Goal: Task Accomplishment & Management: Complete application form

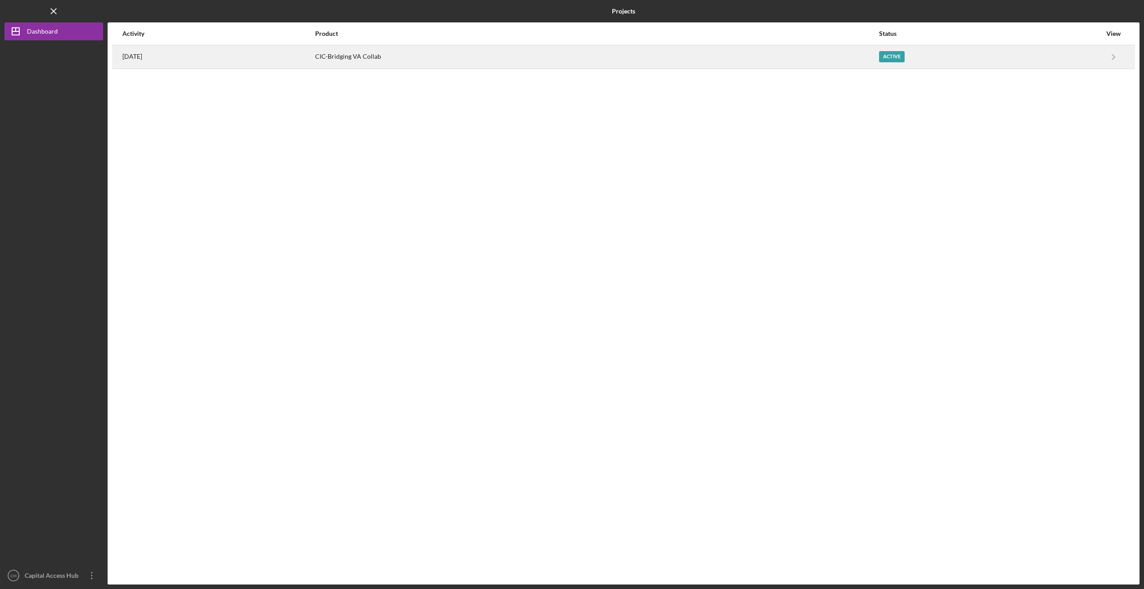
click at [314, 57] on div "[DATE]" at bounding box center [218, 57] width 192 height 22
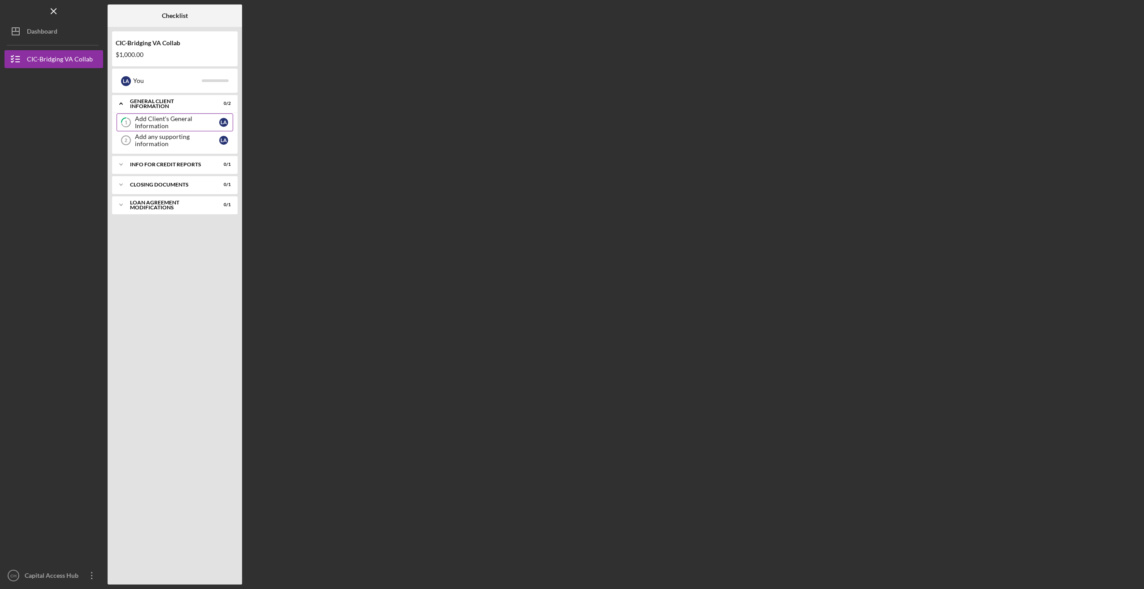
click at [168, 121] on div "Add Client's General Information" at bounding box center [177, 122] width 84 height 14
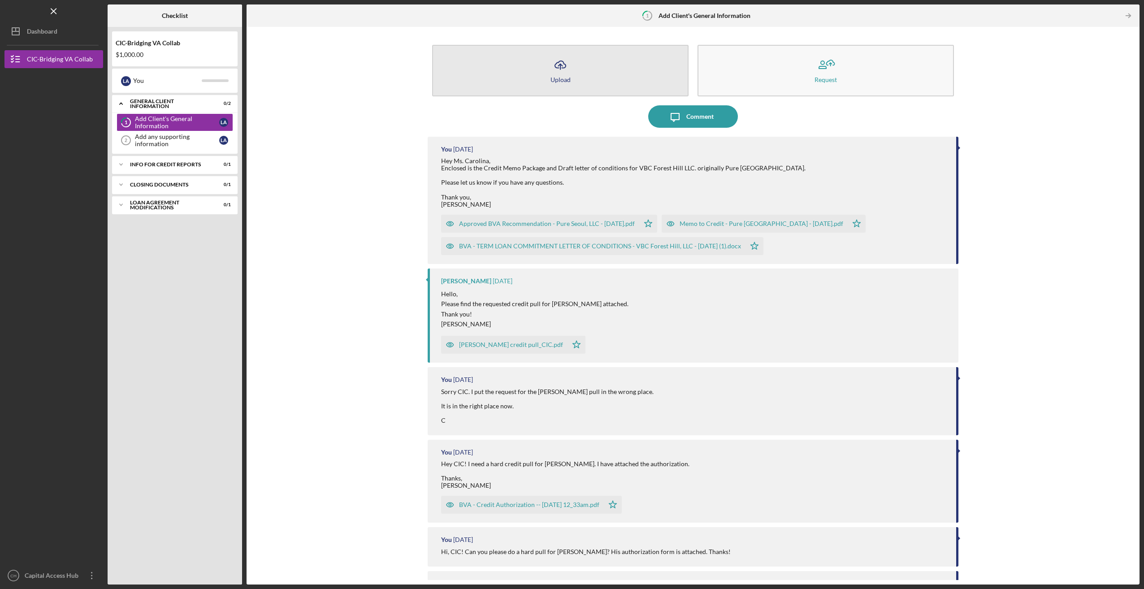
click at [599, 71] on button "Icon/Upload Upload" at bounding box center [560, 71] width 256 height 52
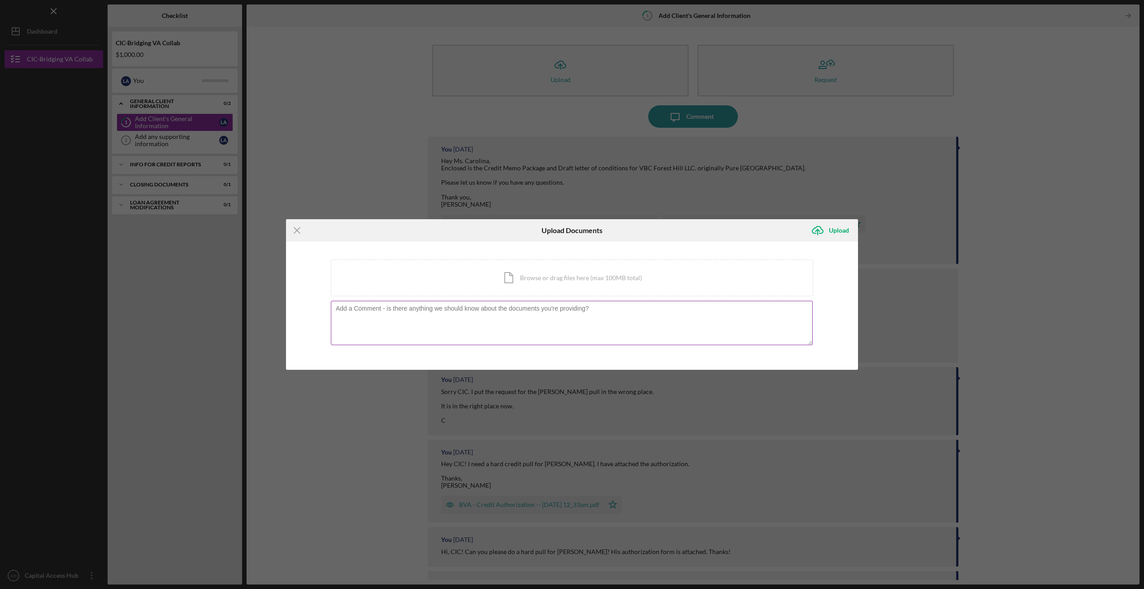
click at [467, 321] on textarea at bounding box center [572, 323] width 482 height 44
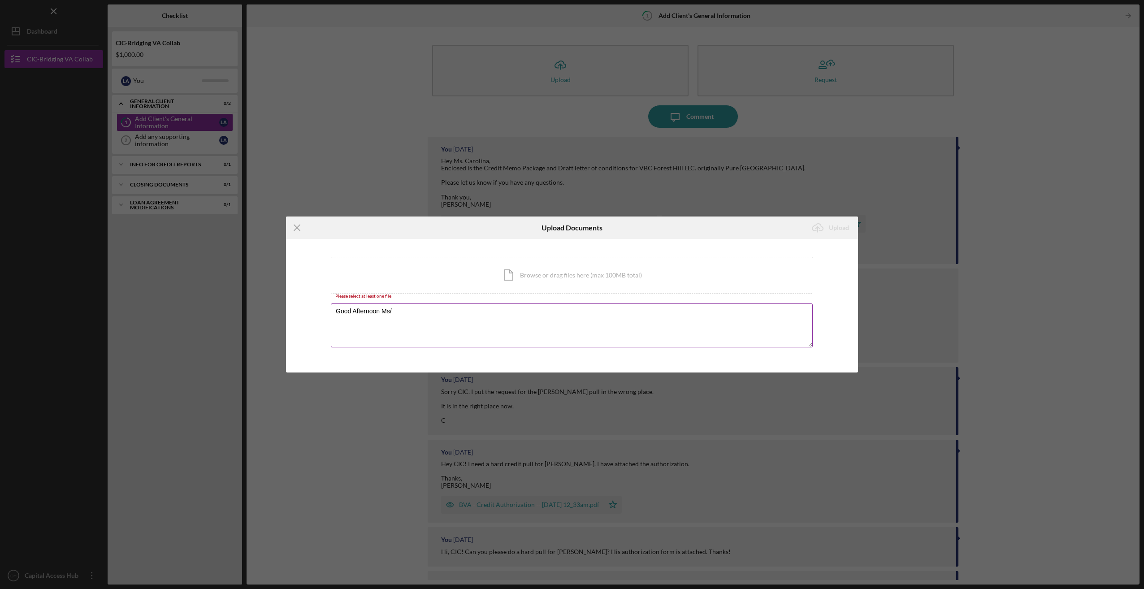
click at [428, 309] on textarea "Good Afternoon Ms/" at bounding box center [572, 325] width 482 height 44
click at [419, 309] on textarea "Good Afternoon Ms. Carolina" at bounding box center [572, 325] width 482 height 44
click at [449, 320] on textarea "Good Afternoon Ms. Carolina, Enclosed please find the application for participa…" at bounding box center [572, 325] width 482 height 44
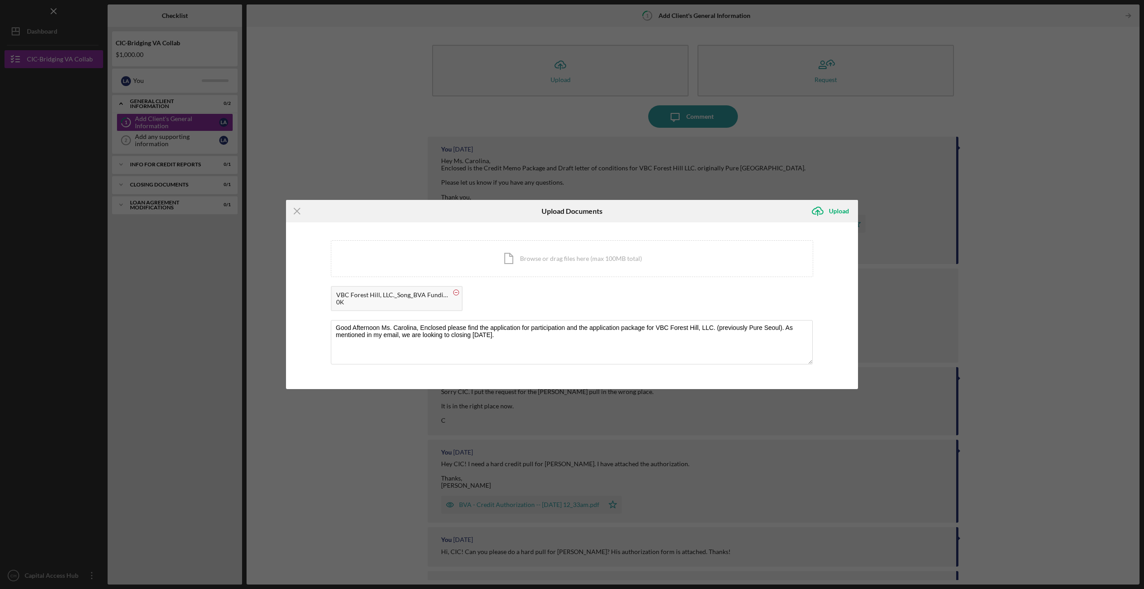
click at [453, 292] on icon at bounding box center [455, 292] width 11 height 11
click at [551, 334] on textarea "Good Afternoon Ms. Carolina, Enclosed please find the application for participa…" at bounding box center [572, 342] width 482 height 44
click at [783, 328] on textarea "Good Afternoon Ms. Carolina, Enclosed please find the application for participa…" at bounding box center [572, 342] width 482 height 44
click at [386, 348] on textarea "Good Afternoon Ms. Carolina, Enclosed please find the application for participa…" at bounding box center [572, 342] width 482 height 44
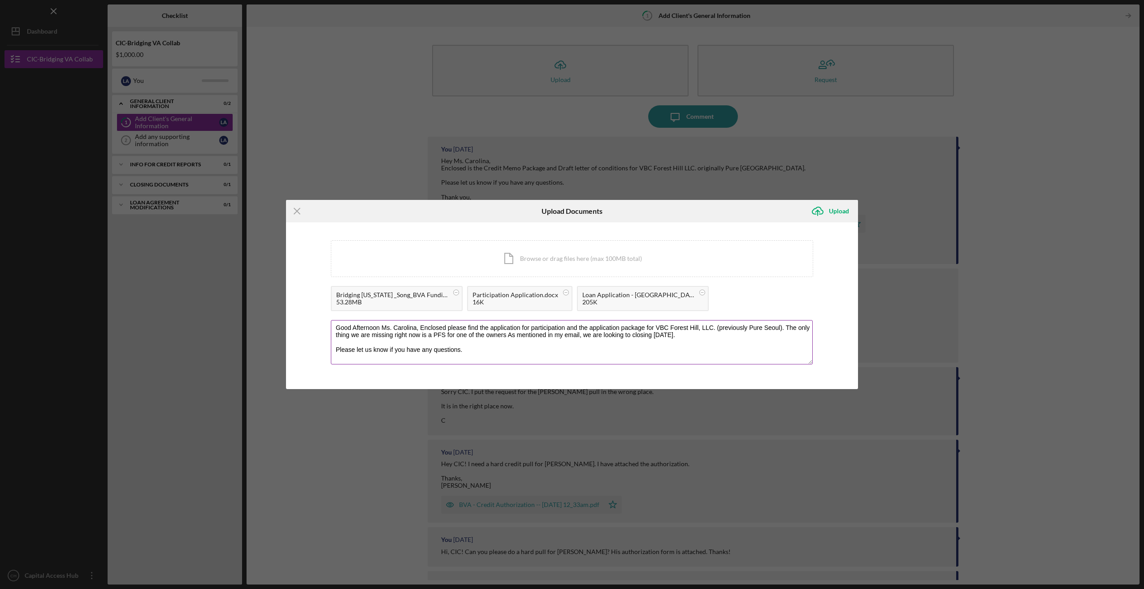
click at [729, 334] on textarea "Good Afternoon Ms. Carolina, Enclosed please find the application for participa…" at bounding box center [572, 342] width 482 height 44
click at [505, 331] on textarea "Good Afternoon Ms. Carolina, Enclosed please find the application for participa…" at bounding box center [572, 342] width 482 height 44
click at [510, 333] on textarea "Good Afternoon Ms. Carolina, Enclosed please find the application for participa…" at bounding box center [572, 342] width 482 height 44
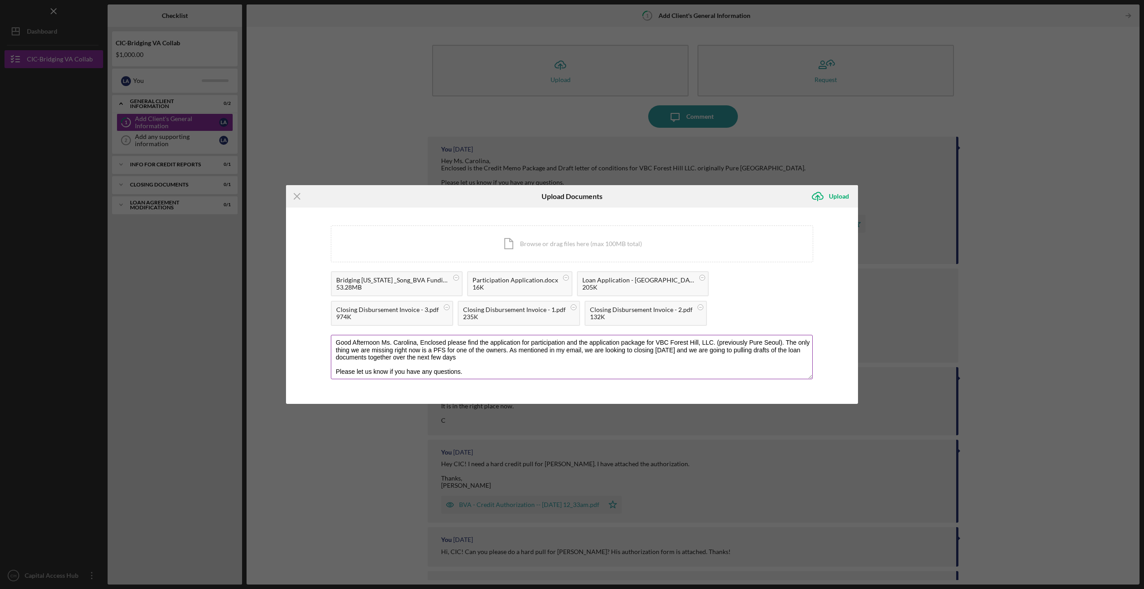
click at [506, 368] on textarea "Good Afternoon Ms. Carolina, Enclosed please find the application for participa…" at bounding box center [572, 357] width 482 height 44
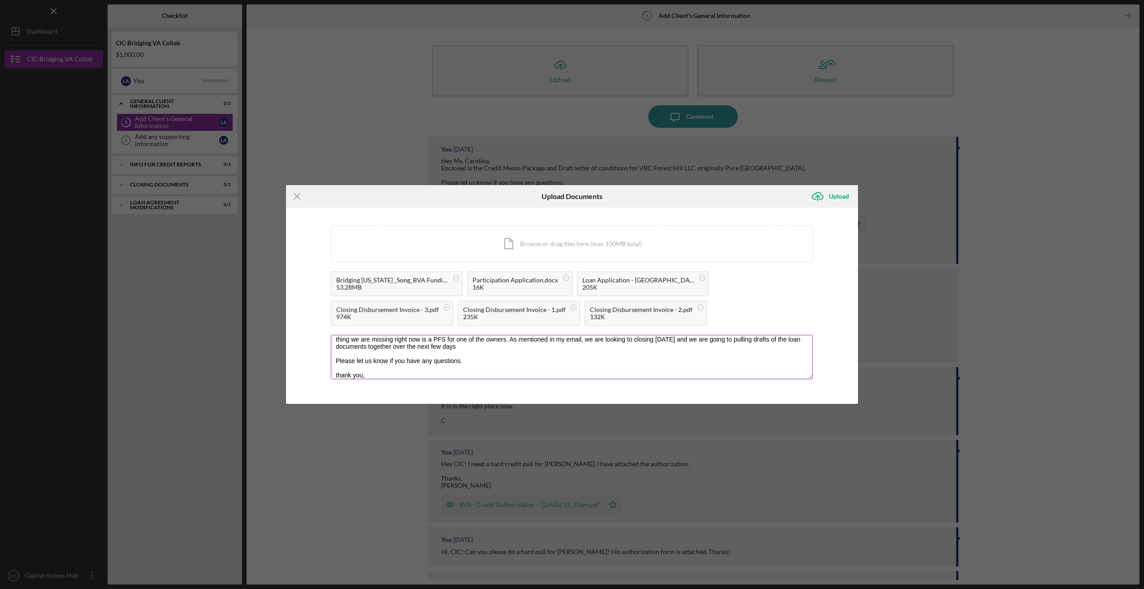
scroll to position [18, 0]
type textarea "Good Afternoon Ms. Carolina, Enclosed please find the application for participa…"
click at [842, 194] on div "Upload" at bounding box center [839, 196] width 20 height 18
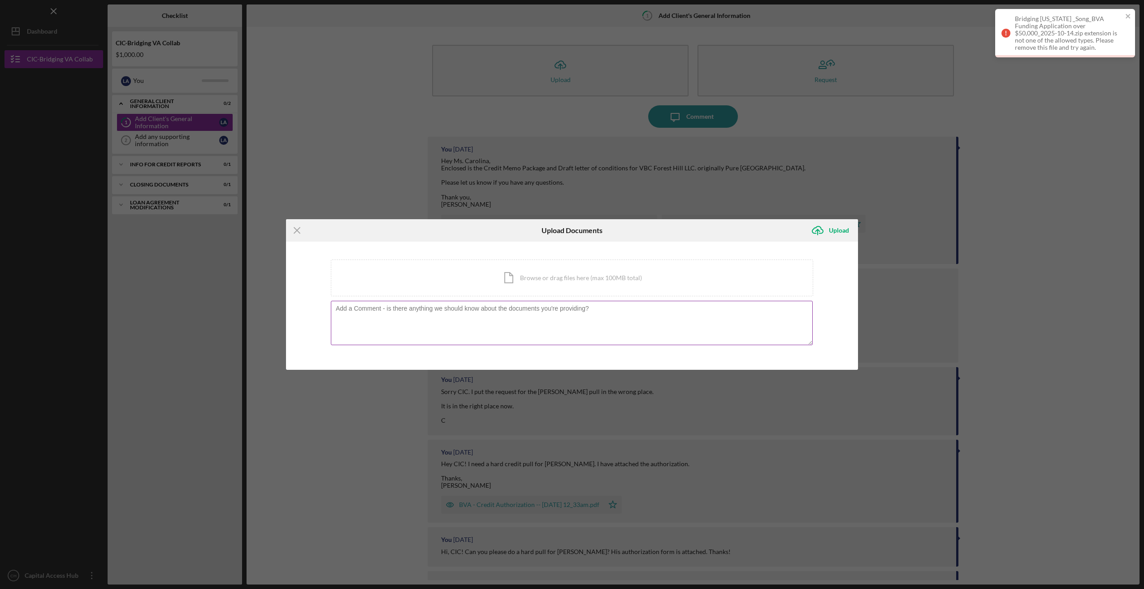
click at [506, 313] on textarea at bounding box center [572, 323] width 482 height 44
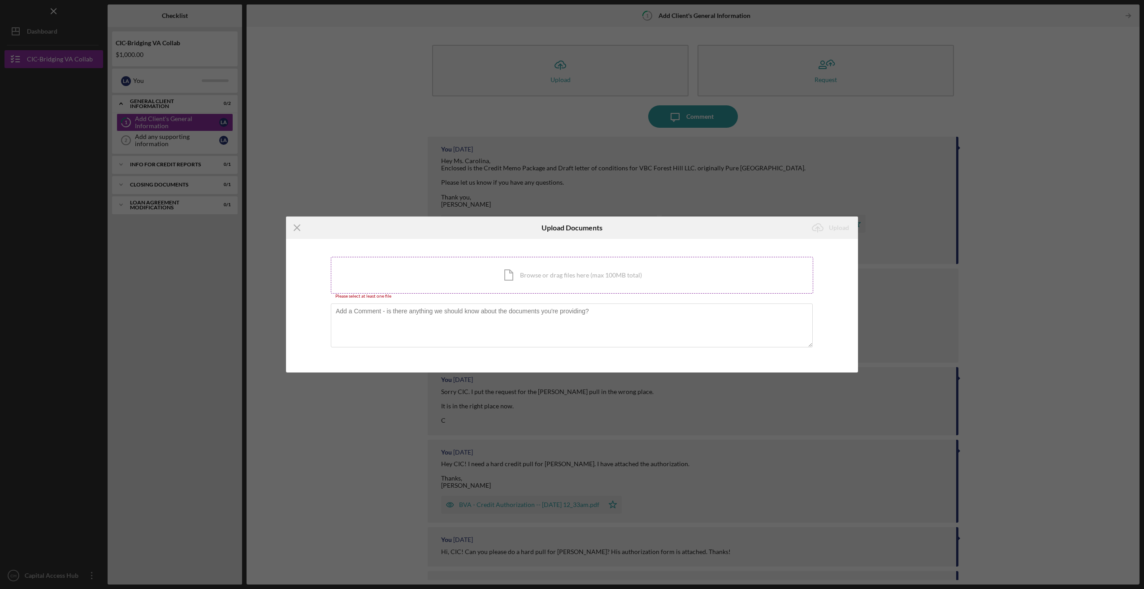
click at [527, 277] on div "Icon/Document Browse or drag files here (max 100MB total) Tap to choose files o…" at bounding box center [572, 275] width 482 height 37
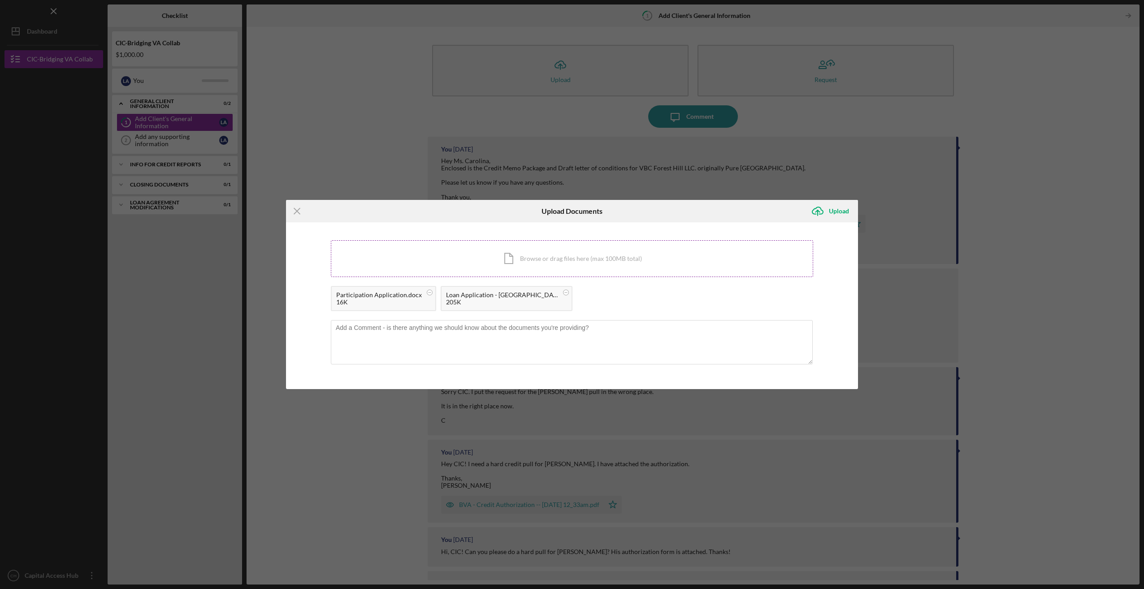
click at [524, 268] on div "Icon/Document Browse or drag files here (max 100MB total) Tap to choose files o…" at bounding box center [572, 258] width 482 height 37
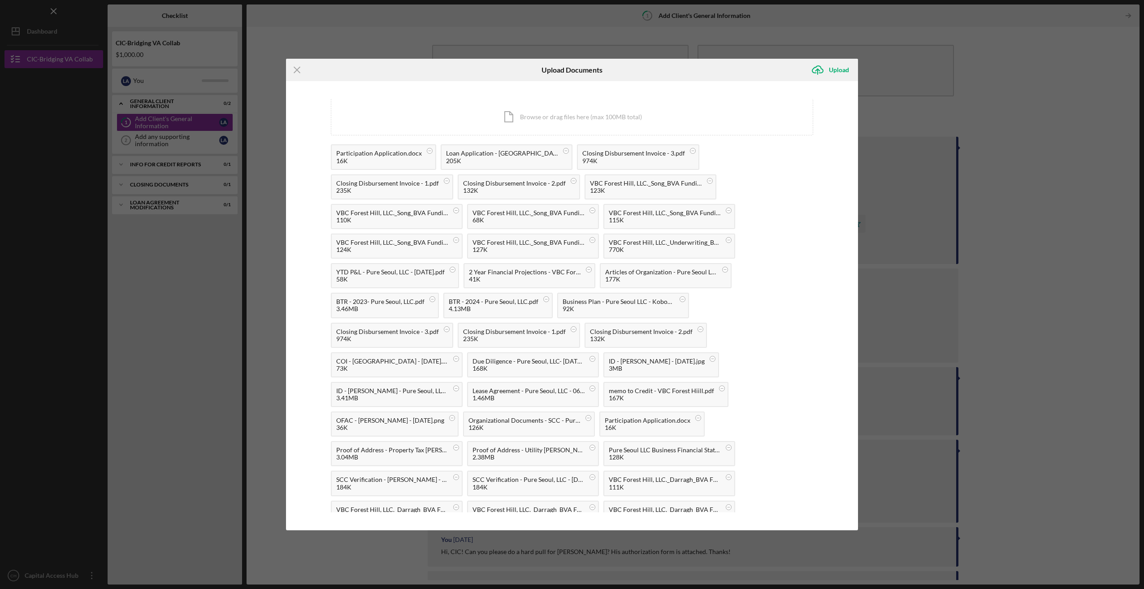
scroll to position [0, 0]
click at [698, 331] on circle at bounding box center [700, 329] width 5 height 5
click at [571, 330] on circle at bounding box center [573, 329] width 5 height 5
click at [441, 330] on icon at bounding box center [446, 329] width 11 height 11
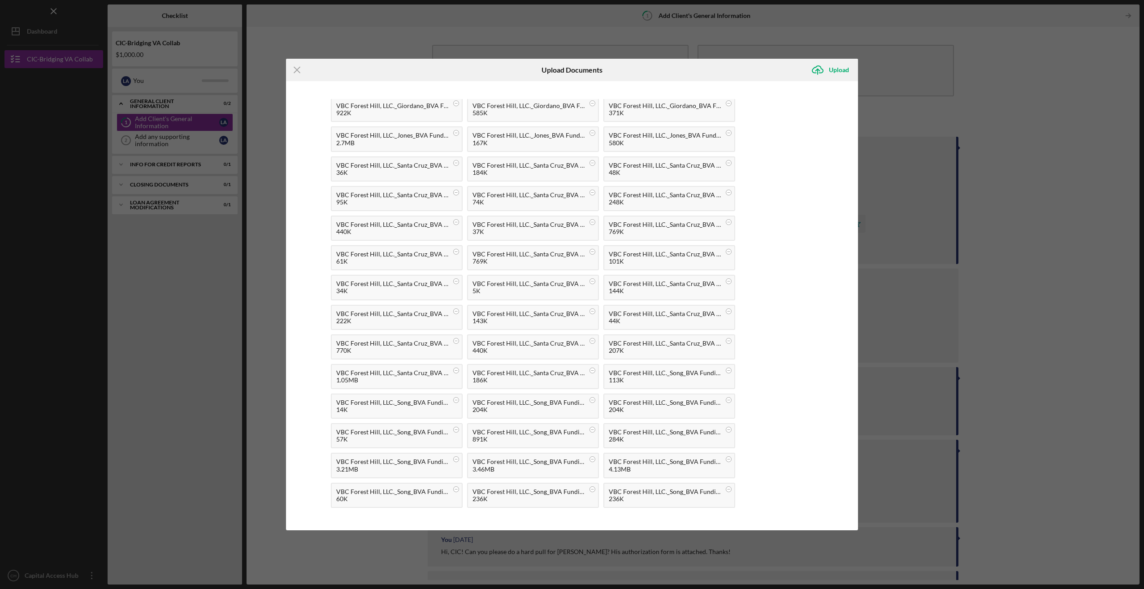
scroll to position [690, 0]
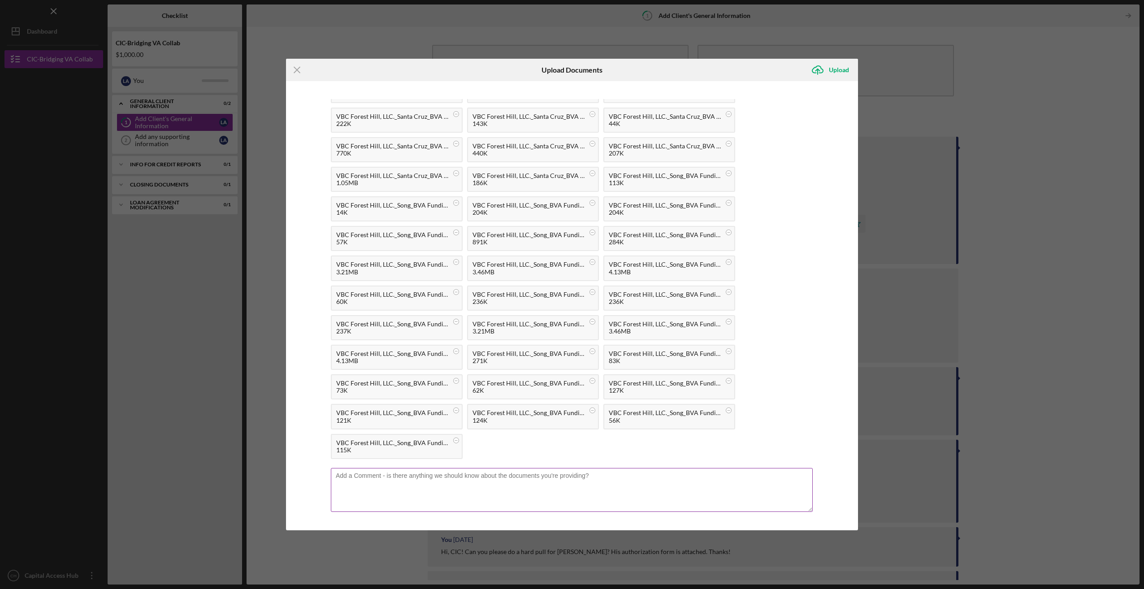
click at [462, 475] on textarea at bounding box center [572, 490] width 482 height 44
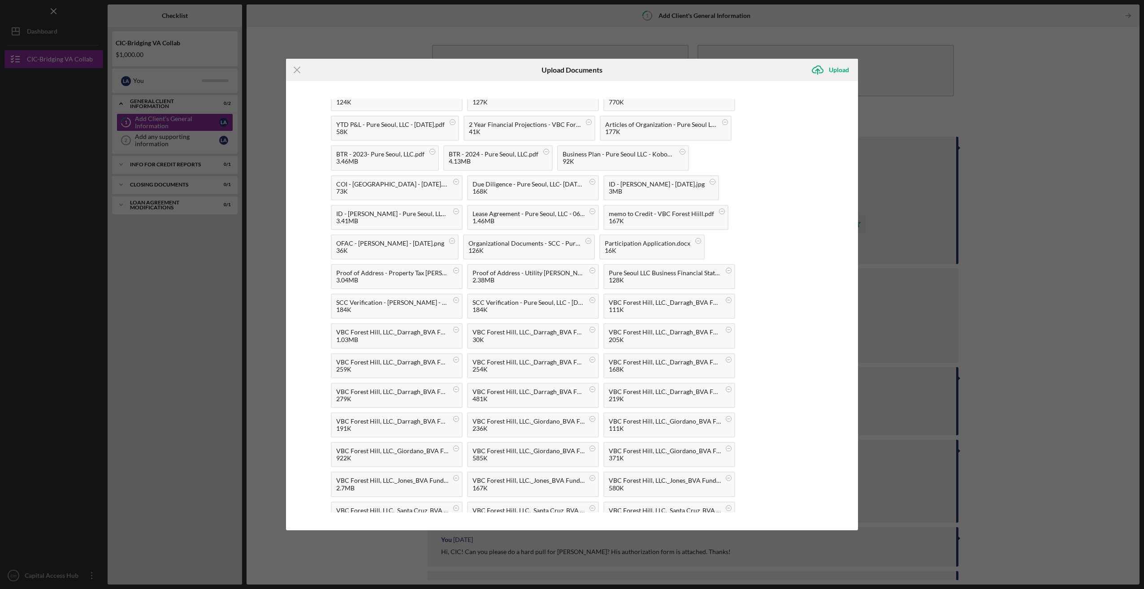
scroll to position [0, 0]
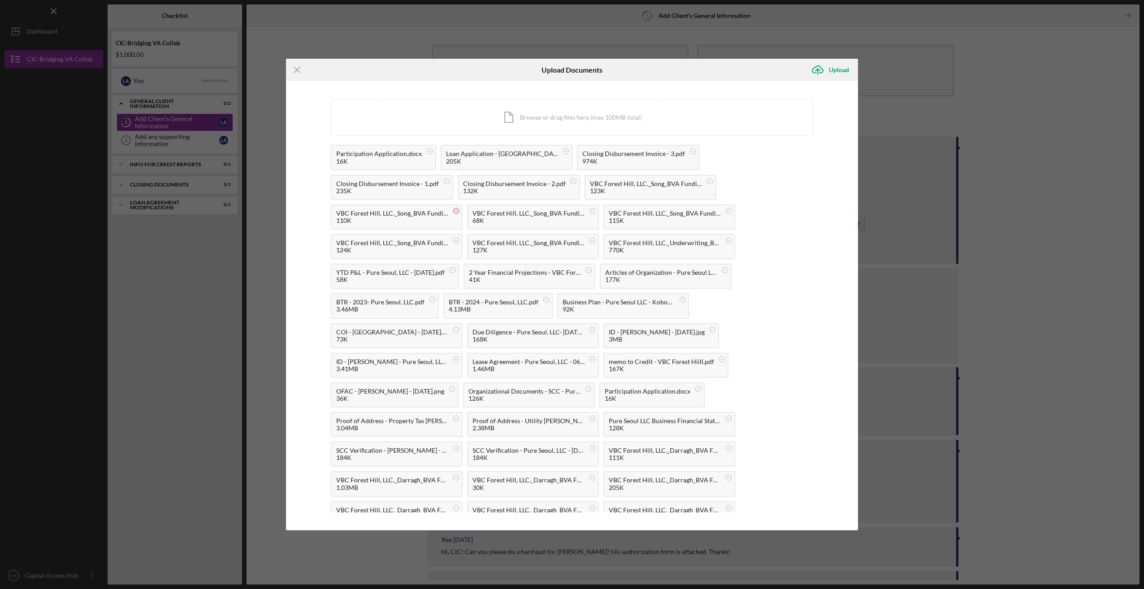
type textarea "Good Afternoon Ms. Carolina,"
click at [454, 210] on circle at bounding box center [456, 210] width 5 height 5
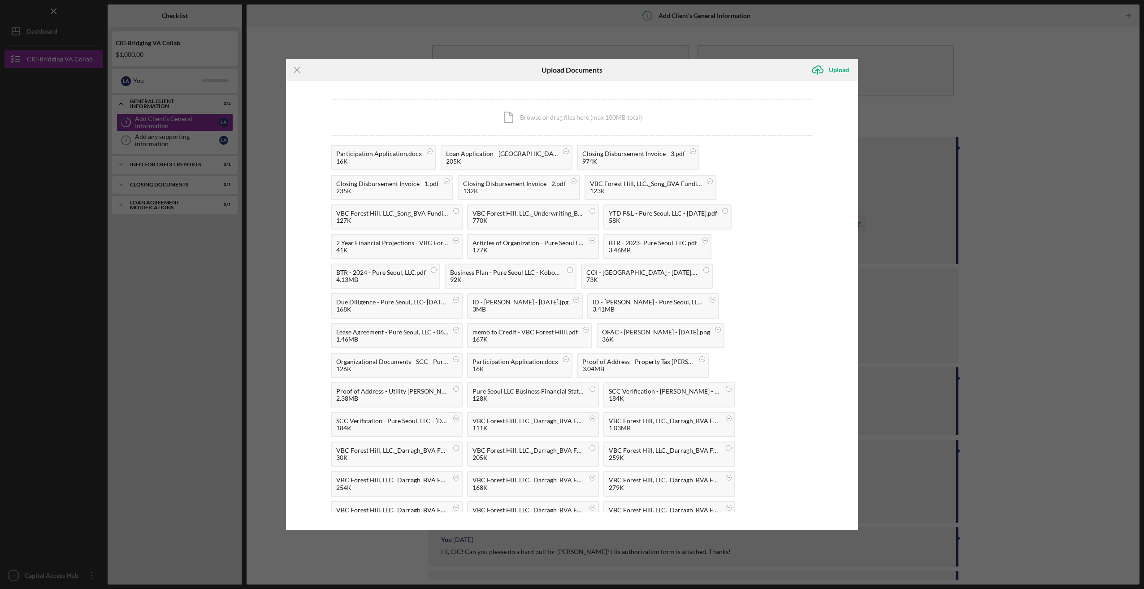
click at [454, 210] on circle at bounding box center [456, 210] width 5 height 5
click at [447, 328] on circle at bounding box center [449, 329] width 5 height 5
click at [696, 329] on circle at bounding box center [698, 329] width 5 height 5
click at [590, 359] on circle at bounding box center [592, 358] width 5 height 5
click at [680, 240] on circle at bounding box center [682, 240] width 5 height 5
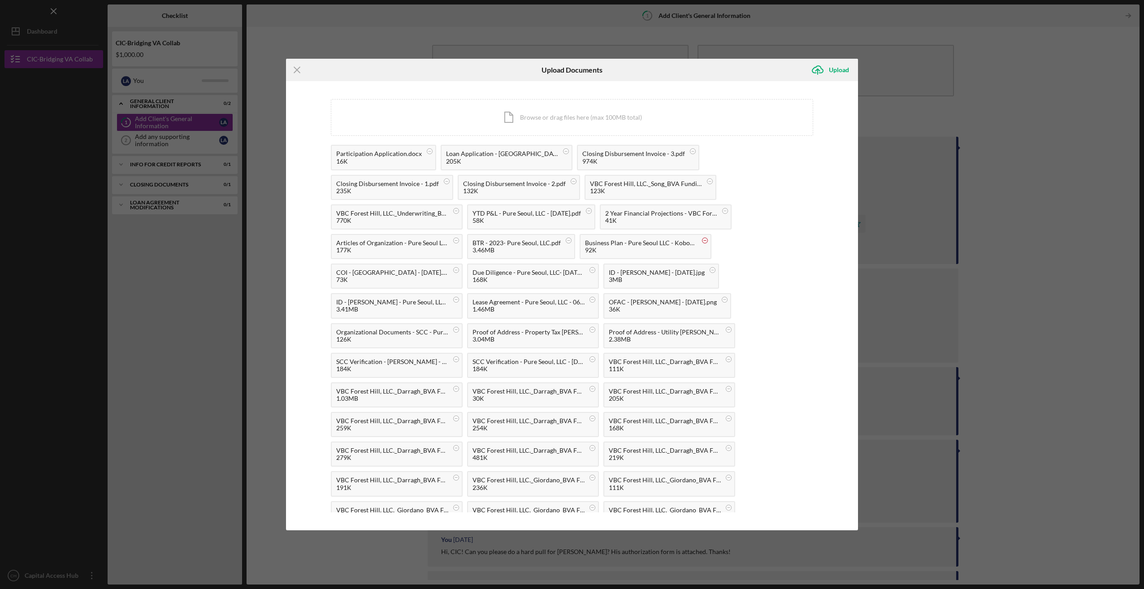
click at [704, 238] on circle at bounding box center [704, 240] width 5 height 5
click at [457, 241] on circle at bounding box center [456, 240] width 5 height 5
click at [430, 239] on circle at bounding box center [432, 240] width 5 height 5
click at [455, 302] on circle at bounding box center [456, 299] width 5 height 5
click at [456, 331] on circle at bounding box center [456, 329] width 5 height 5
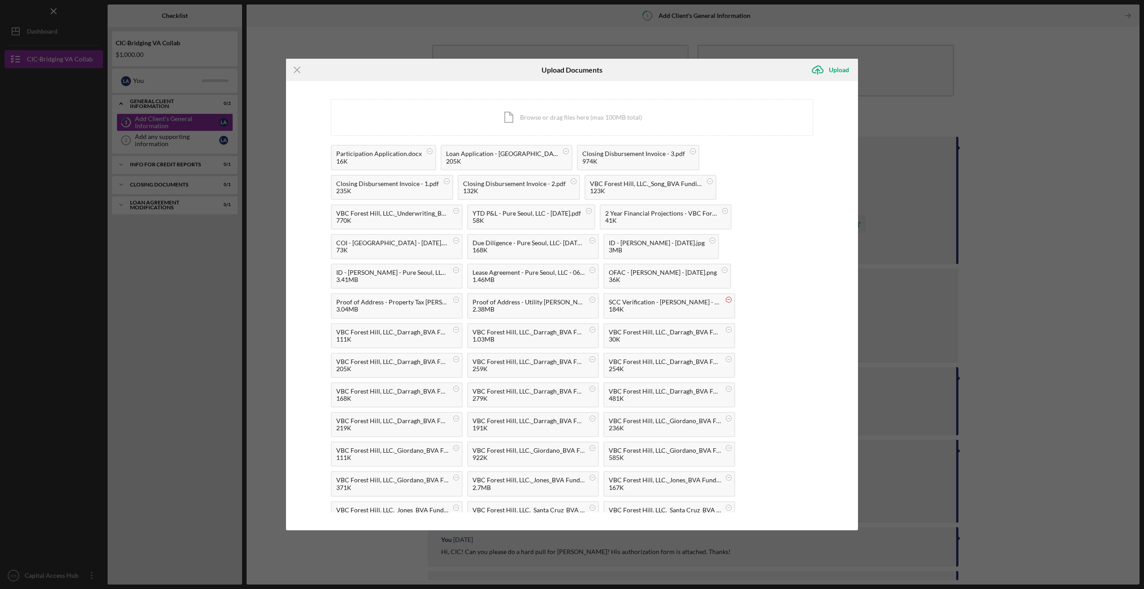
click at [730, 301] on circle at bounding box center [728, 299] width 5 height 5
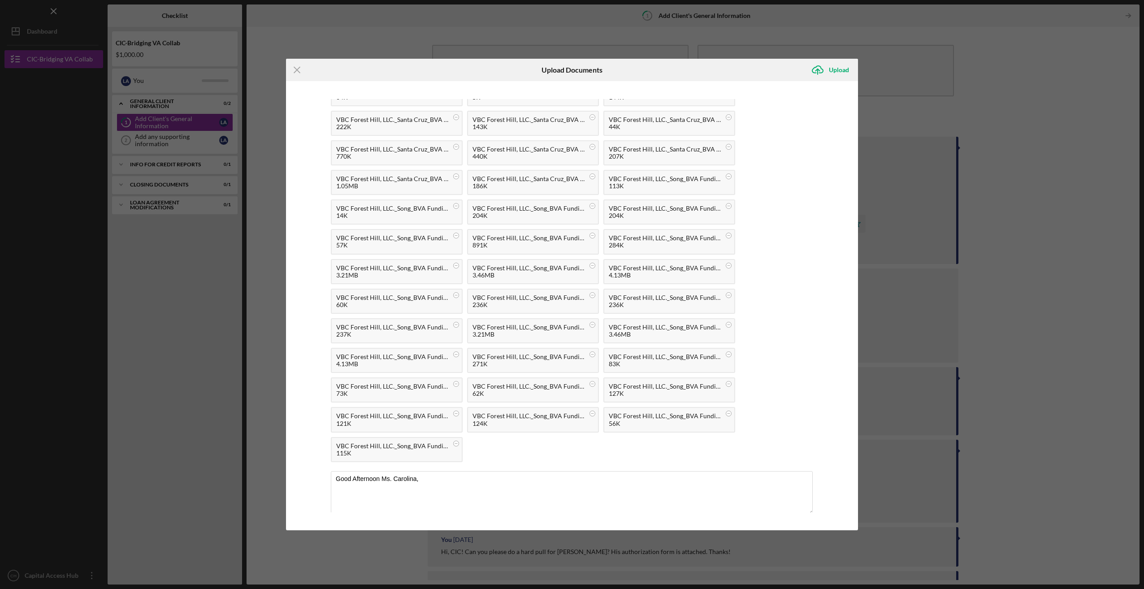
scroll to position [542, 0]
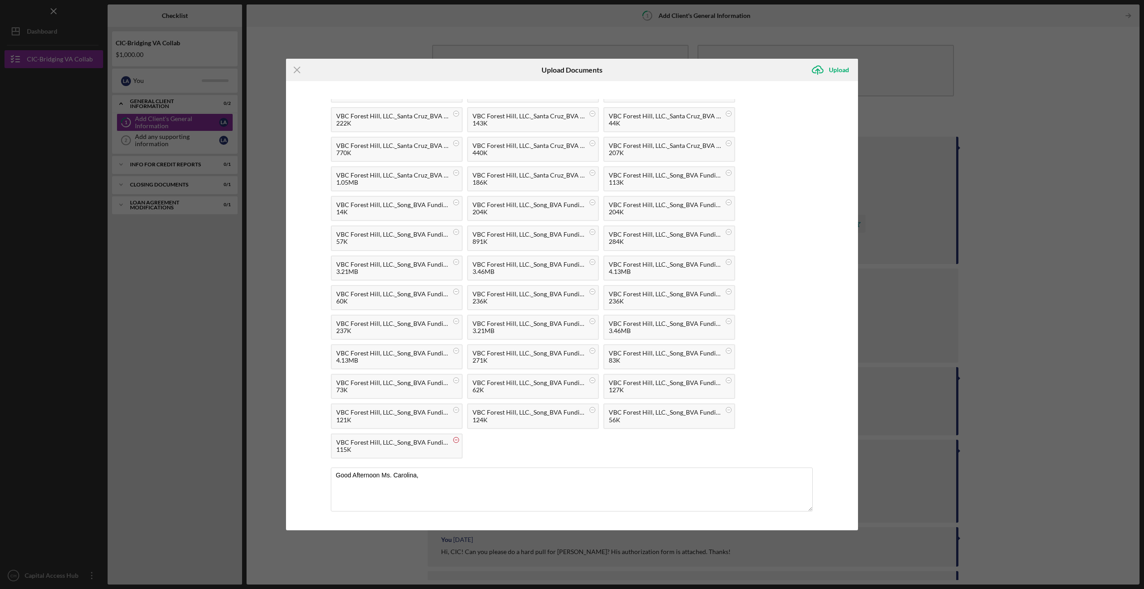
click at [454, 438] on circle at bounding box center [456, 439] width 5 height 5
click at [457, 440] on circle at bounding box center [456, 439] width 5 height 5
click at [298, 69] on line at bounding box center [297, 70] width 6 height 6
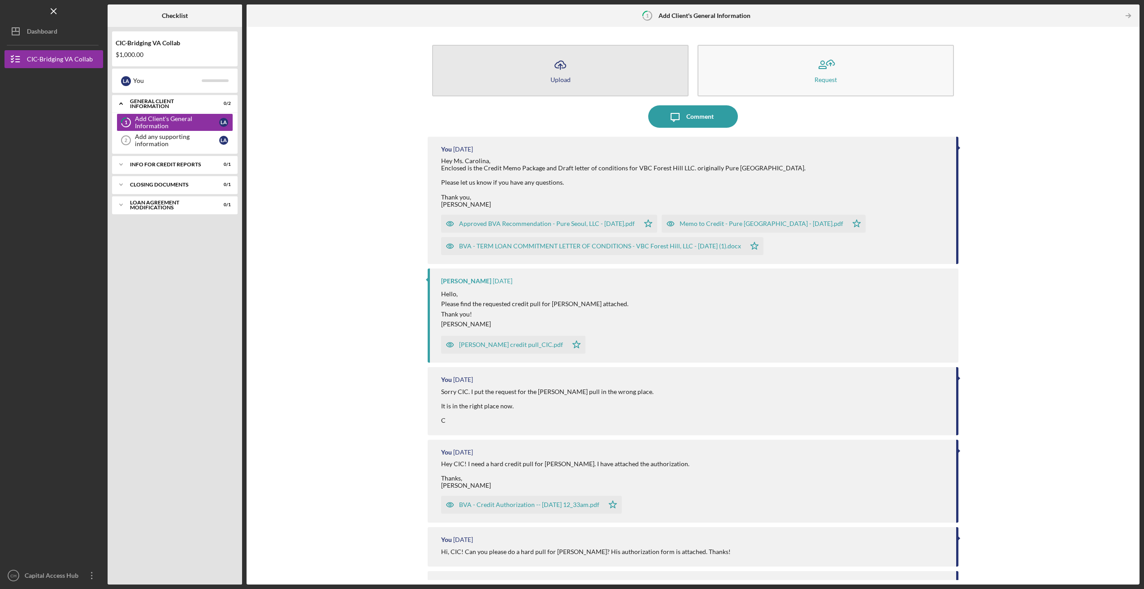
click at [600, 86] on button "Icon/Upload Upload" at bounding box center [560, 71] width 256 height 52
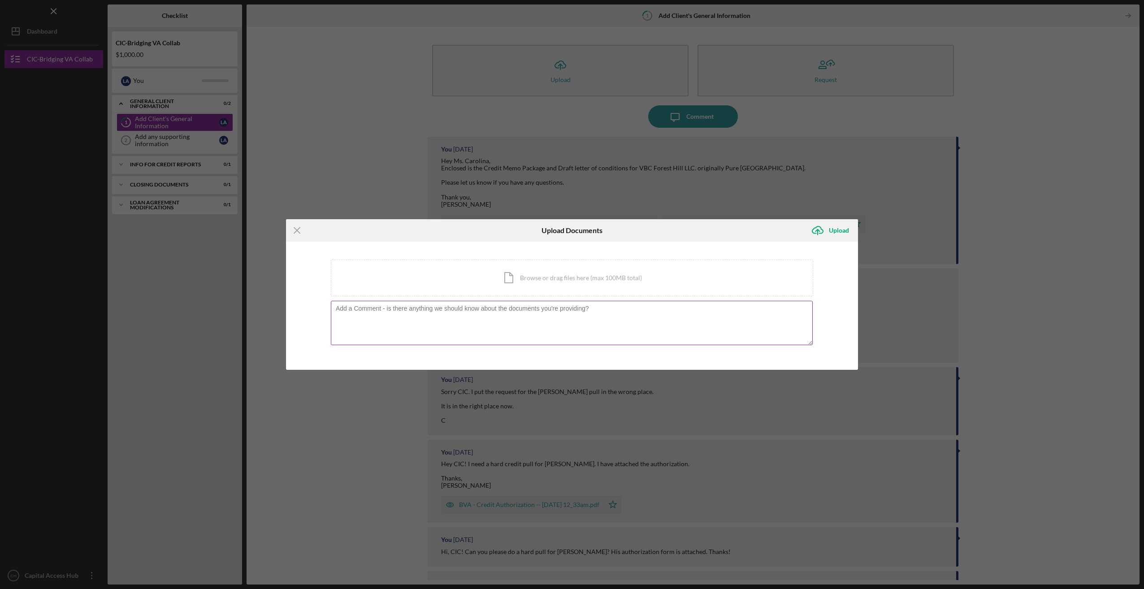
click at [525, 310] on textarea at bounding box center [572, 323] width 482 height 44
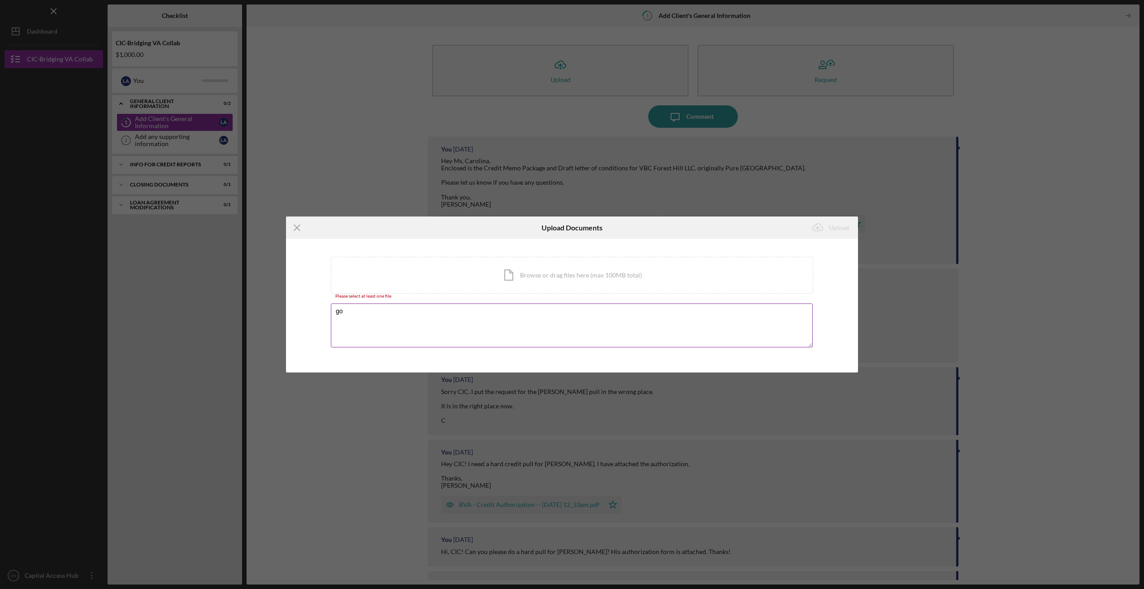
type textarea "g"
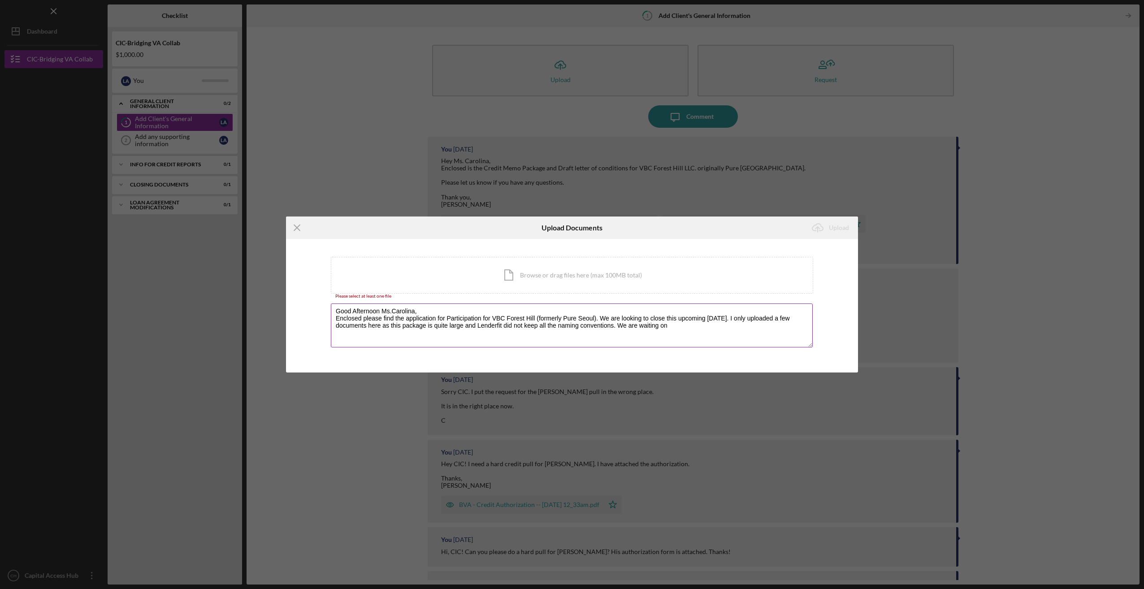
click at [367, 325] on textarea "Good Afternoon Ms.Carolina, Enclosed please find the application for Participat…" at bounding box center [572, 325] width 482 height 44
click at [657, 324] on textarea "Good Afternoon Ms.Carolina, Enclosed please find the application for Participat…" at bounding box center [572, 325] width 482 height 44
click at [711, 327] on textarea "Good Afternoon Ms.Carolina, Enclosed please find the application for Participat…" at bounding box center [572, 325] width 482 height 44
type textarea "Good Afternoon Ms.Carolina, Enclosed please find the application for Participat…"
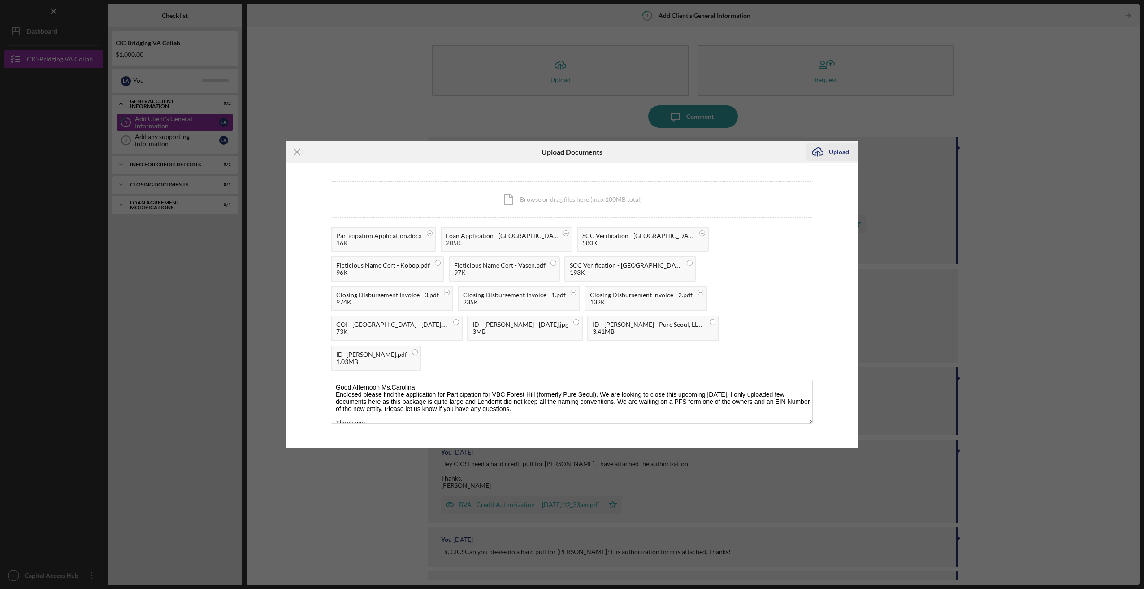
click at [825, 163] on icon "Icon/Upload" at bounding box center [817, 152] width 22 height 22
